Goal: Download file/media

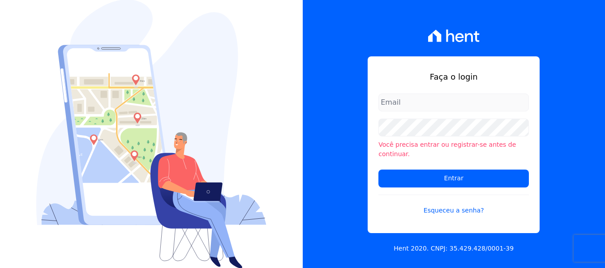
click at [445, 103] on input "email" at bounding box center [453, 103] width 150 height 18
type input "[EMAIL_ADDRESS][DOMAIN_NAME]"
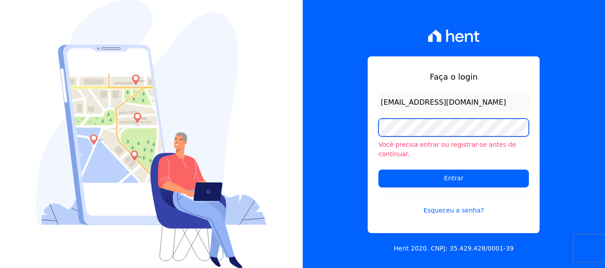
click at [378, 170] on input "Entrar" at bounding box center [453, 179] width 150 height 18
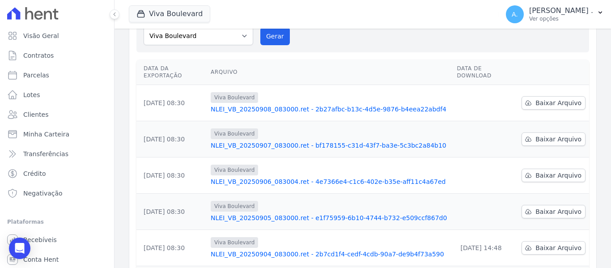
scroll to position [134, 0]
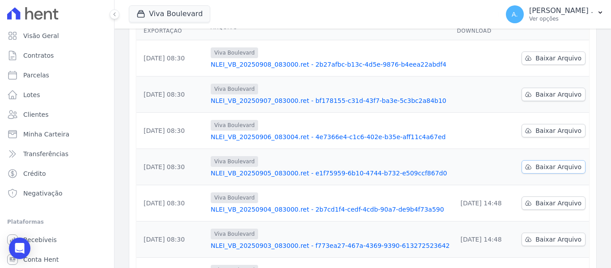
click at [539, 162] on span "Baixar Arquivo" at bounding box center [559, 166] width 46 height 9
click at [534, 124] on link "Baixar Arquivo" at bounding box center [554, 130] width 64 height 13
click at [580, 85] on td "Baixar Arquivo" at bounding box center [553, 95] width 71 height 36
click at [539, 54] on span "Baixar Arquivo" at bounding box center [559, 58] width 46 height 9
click at [543, 90] on span "Baixar Arquivo" at bounding box center [559, 94] width 46 height 9
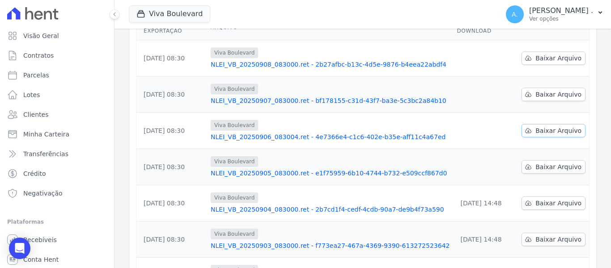
click at [543, 126] on span "Baixar Arquivo" at bounding box center [559, 130] width 46 height 9
click at [548, 162] on span "Baixar Arquivo" at bounding box center [559, 166] width 46 height 9
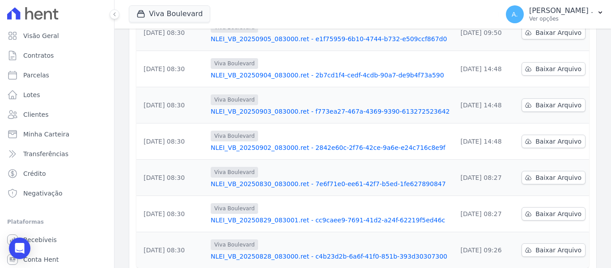
scroll to position [298, 0]
